Goal: Information Seeking & Learning: Learn about a topic

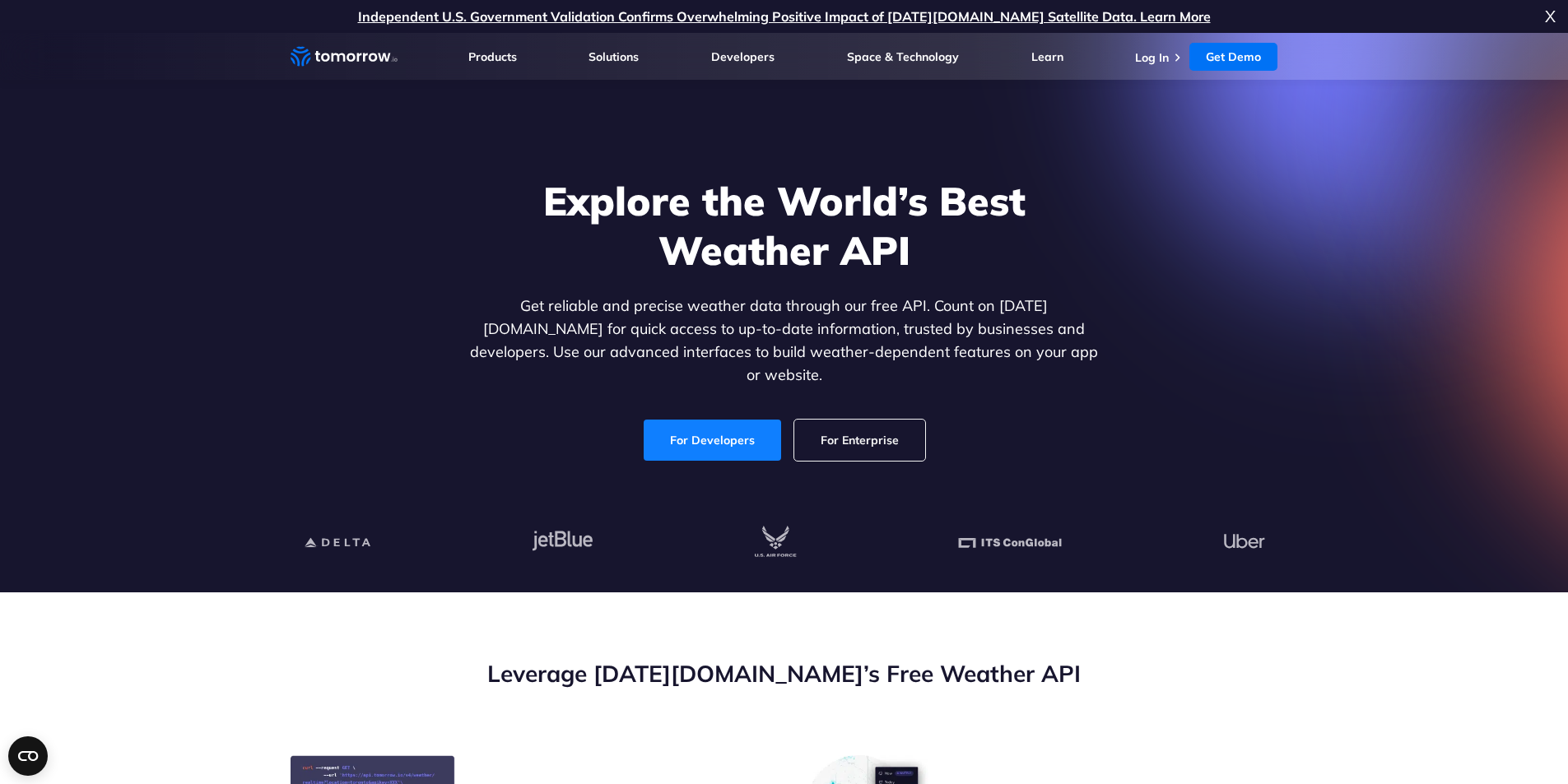
click at [731, 425] on link "For Developers" at bounding box center [712, 440] width 137 height 41
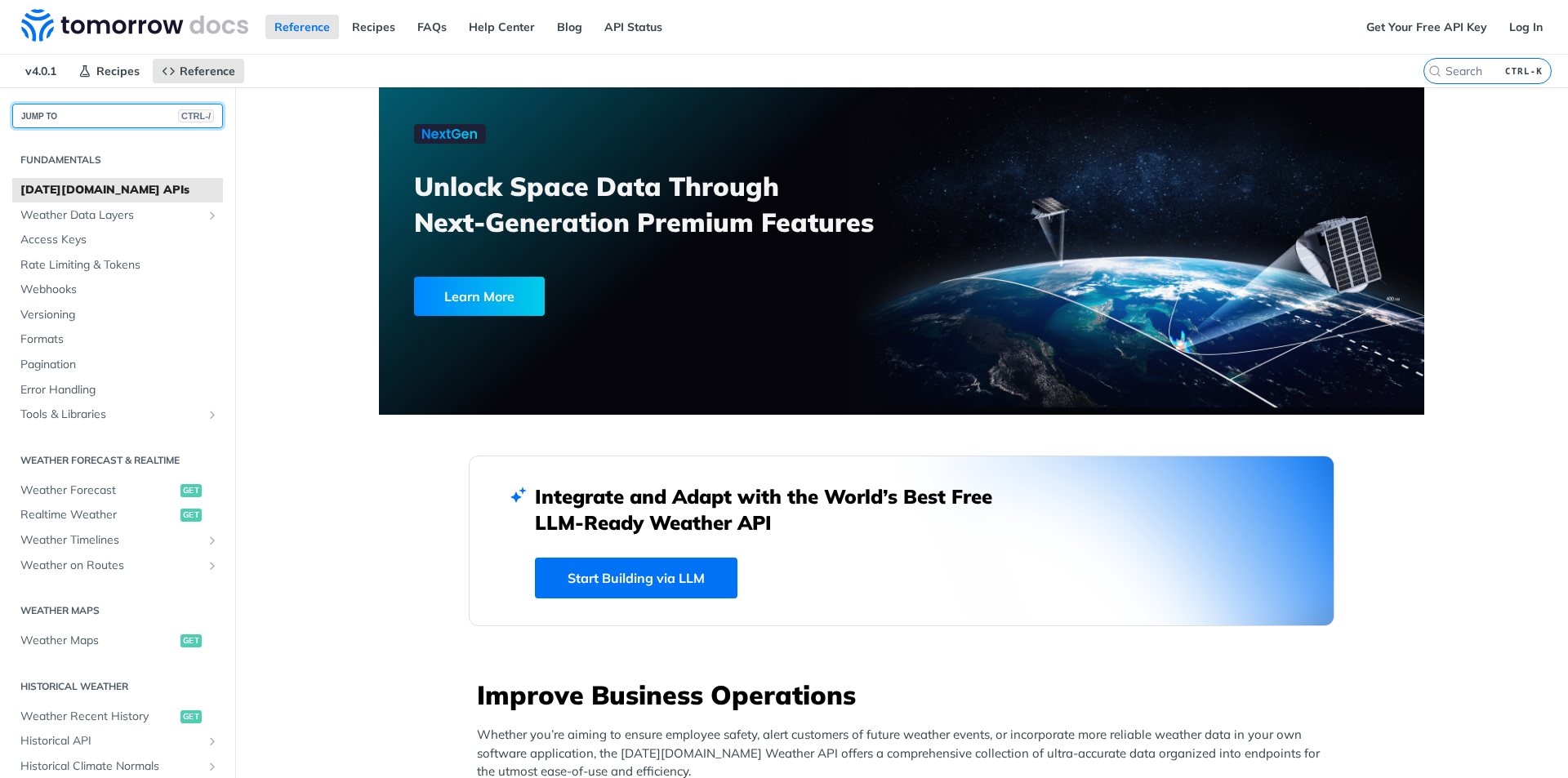
click at [112, 117] on button "JUMP TO CTRL-/" at bounding box center [117, 116] width 210 height 25
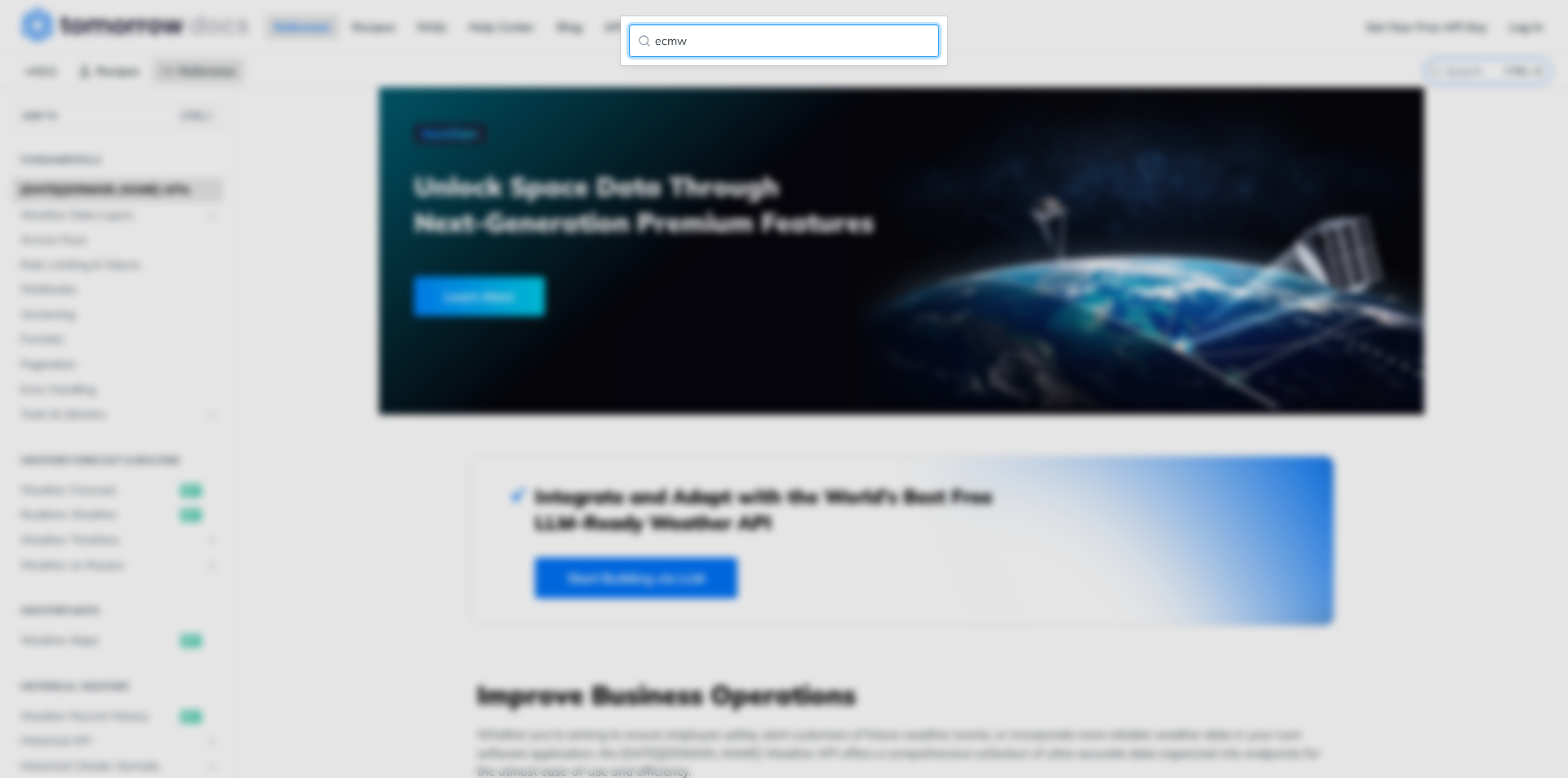
type input "ecmwf"
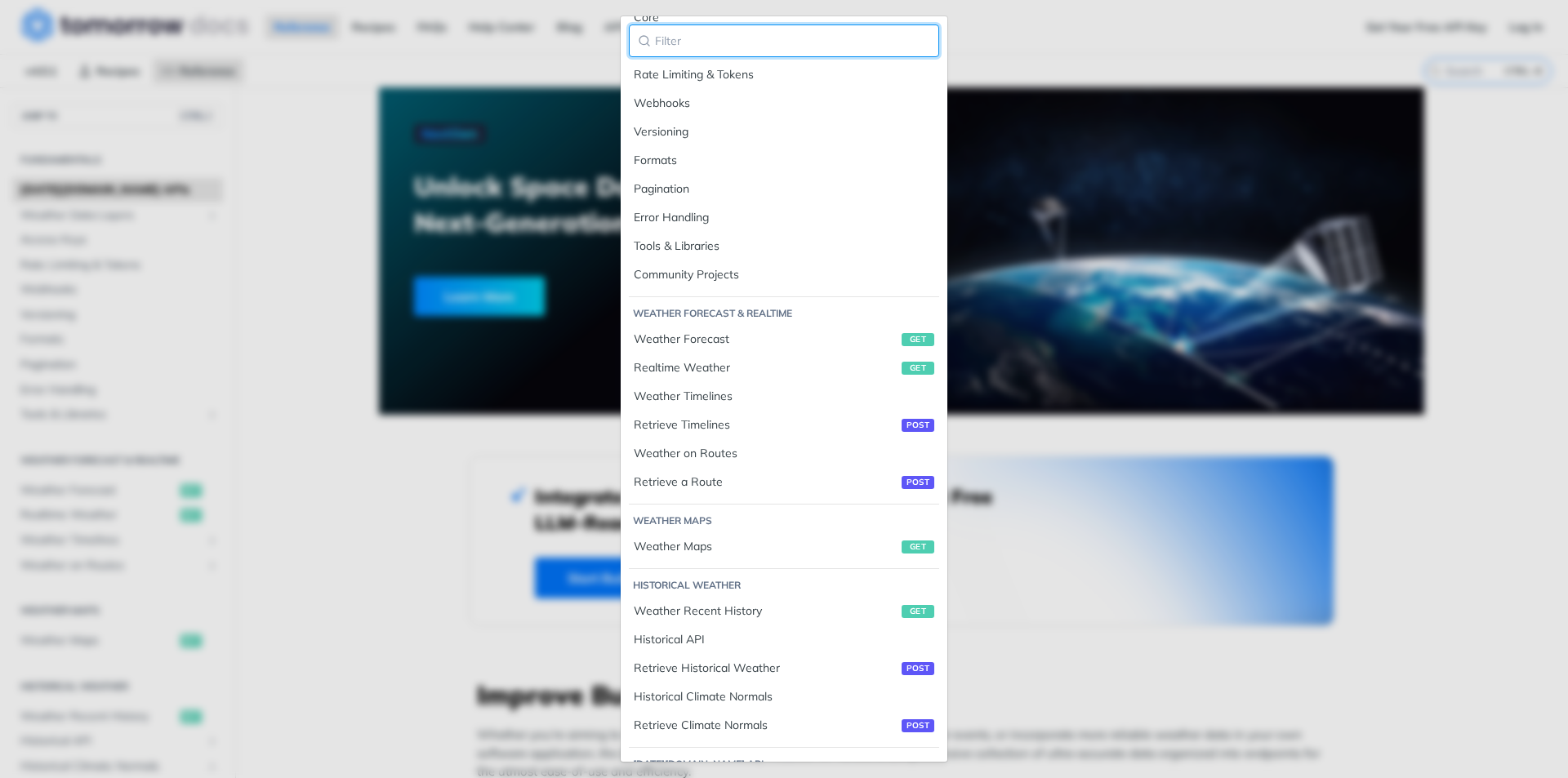
scroll to position [564, 0]
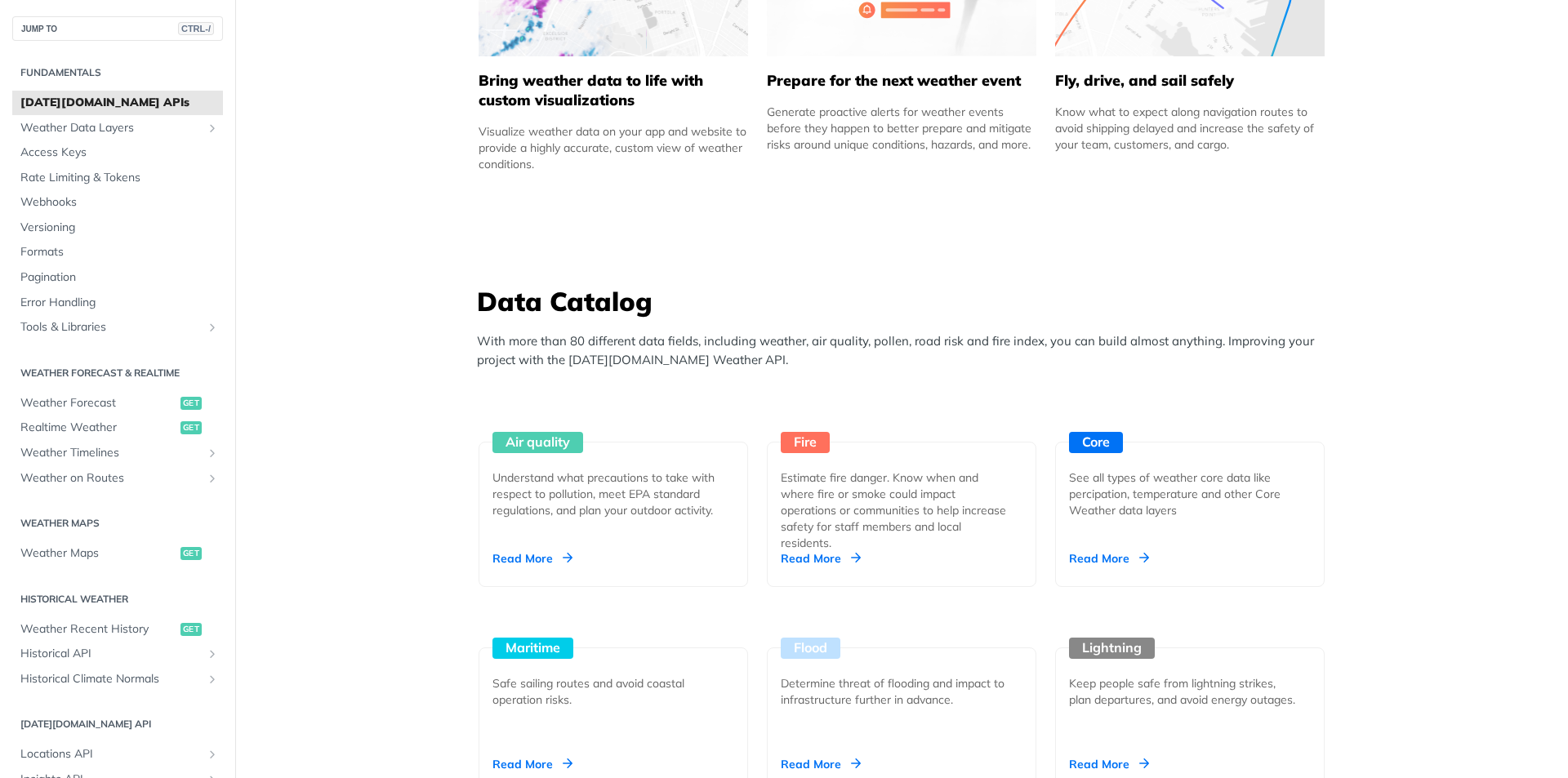
scroll to position [1182, 0]
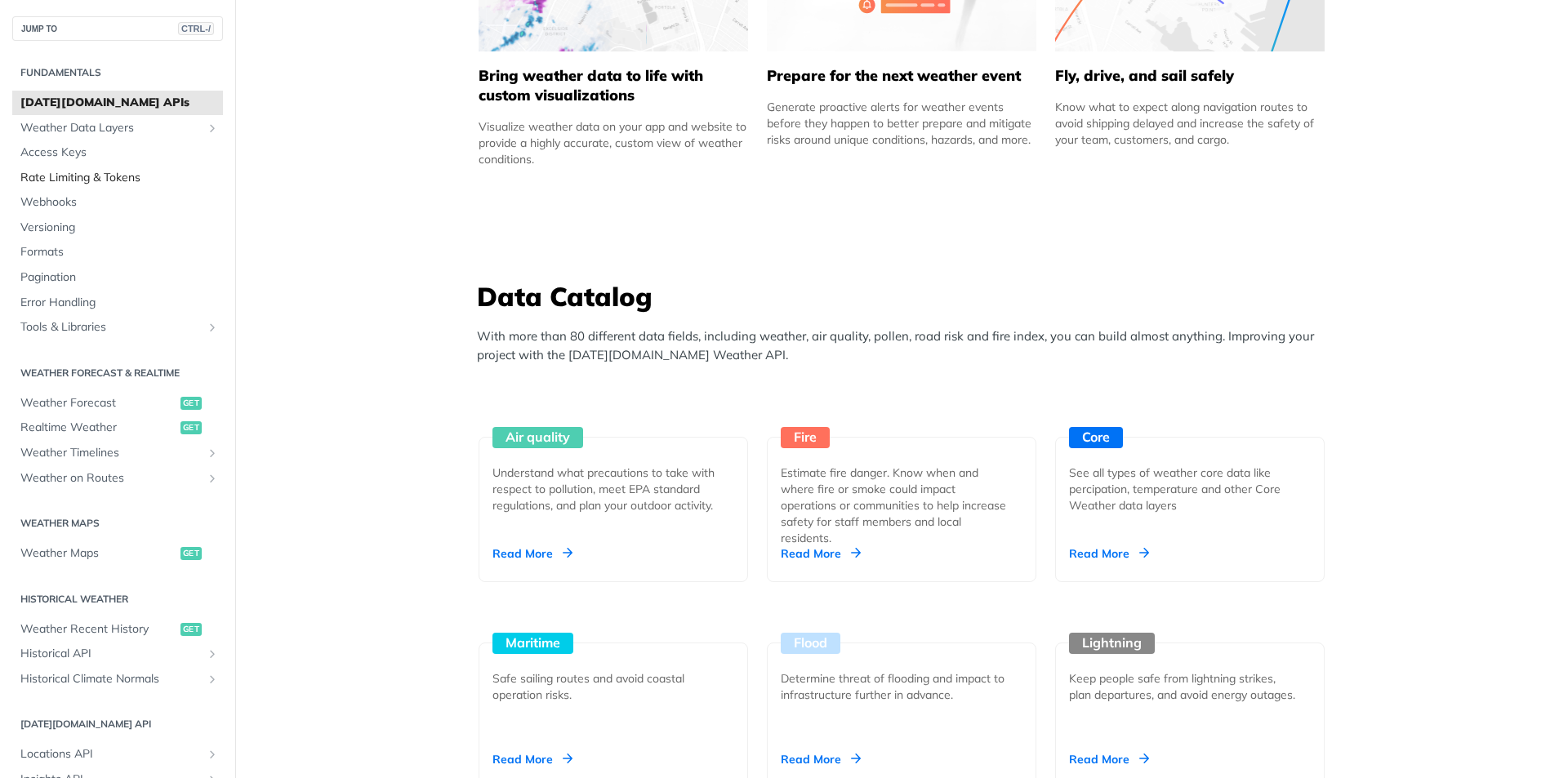
click at [80, 170] on span "Rate Limiting & Tokens" at bounding box center [119, 177] width 199 height 16
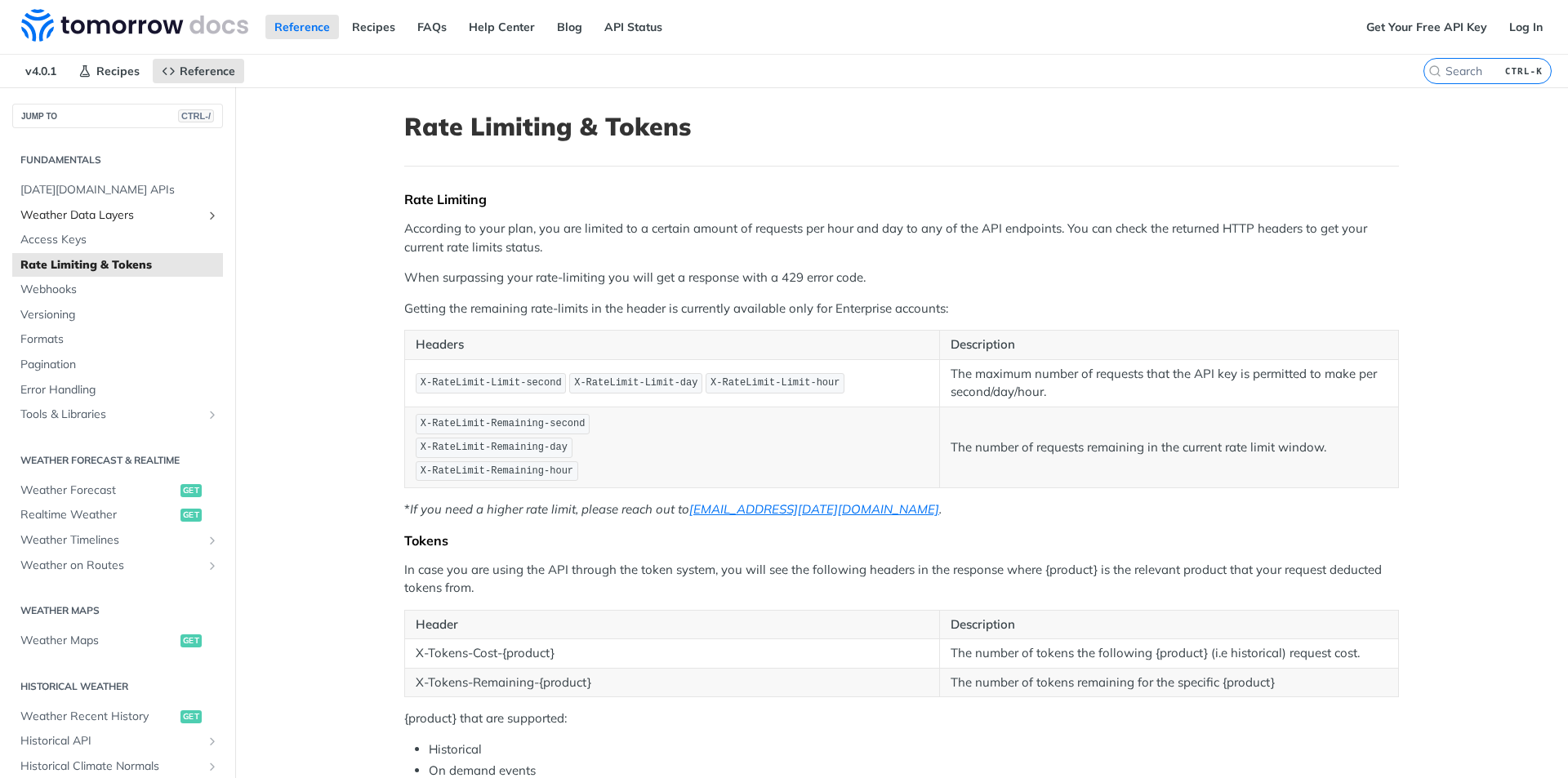
click at [138, 222] on span "Weather Data Layers" at bounding box center [110, 215] width 181 height 16
